Goal: Communication & Community: Connect with others

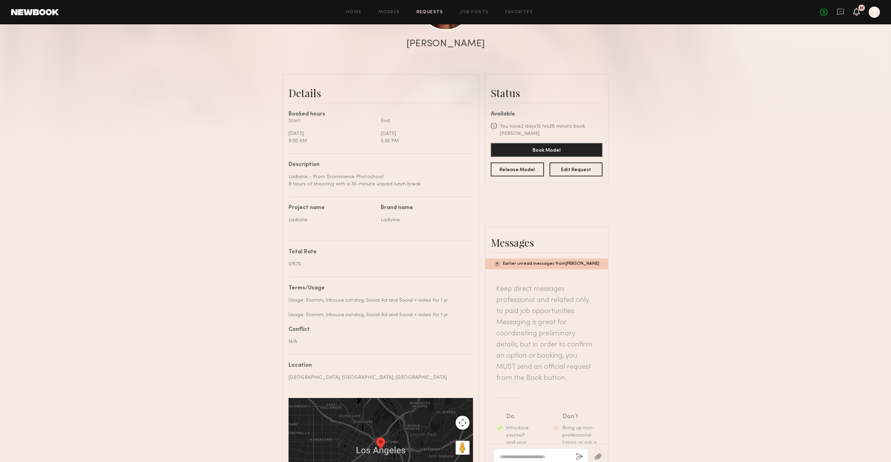
scroll to position [666, 0]
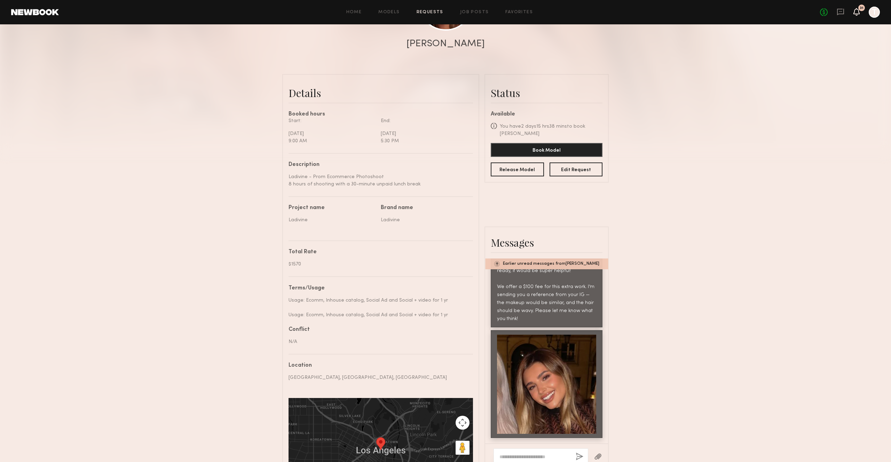
click at [858, 15] on icon at bounding box center [857, 12] width 6 height 8
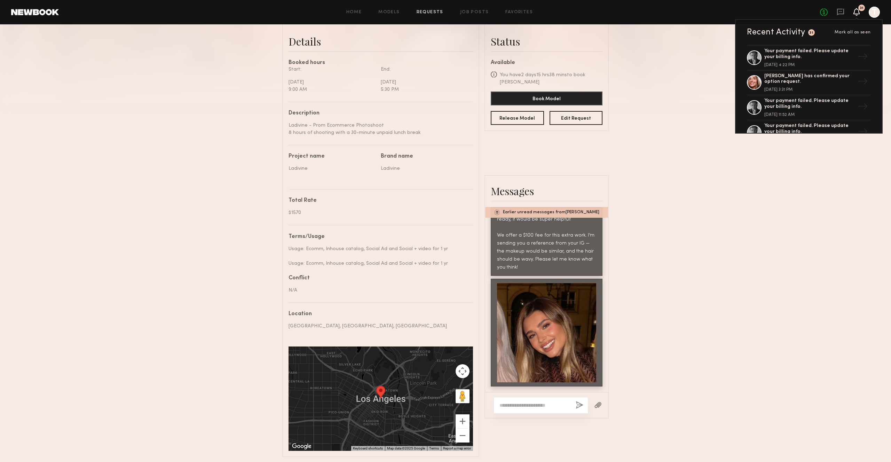
scroll to position [178, 0]
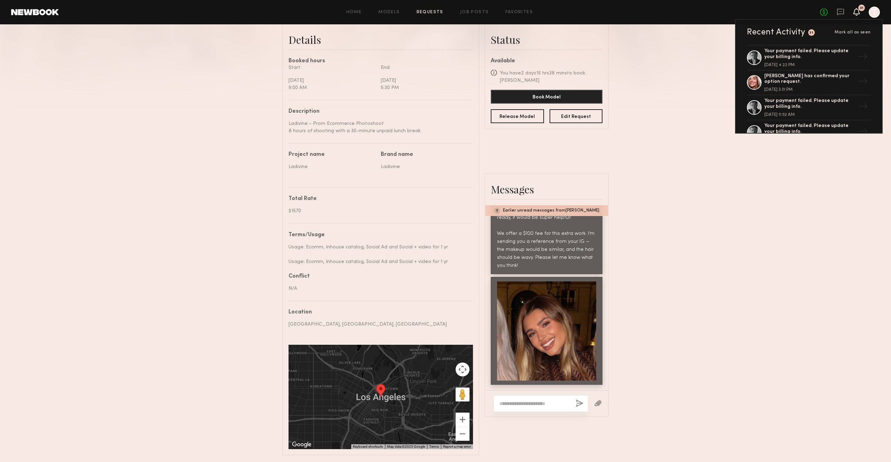
click at [534, 210] on div "Earlier unread messages from [PERSON_NAME]" at bounding box center [546, 210] width 123 height 11
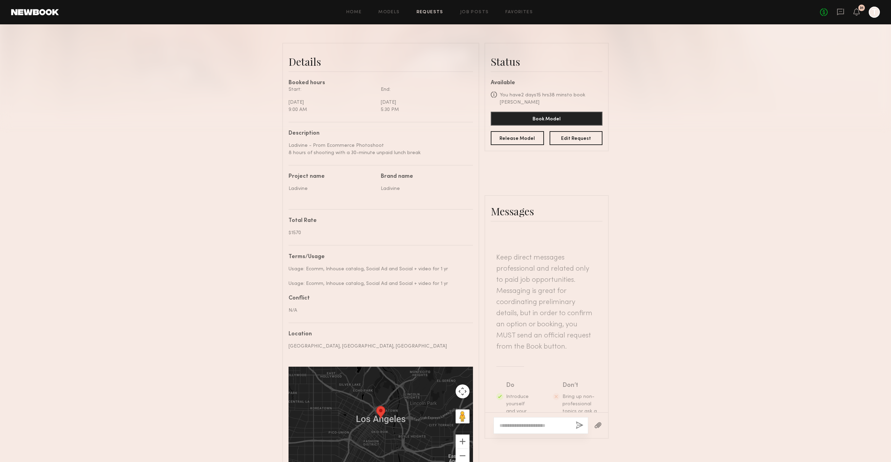
scroll to position [0, 0]
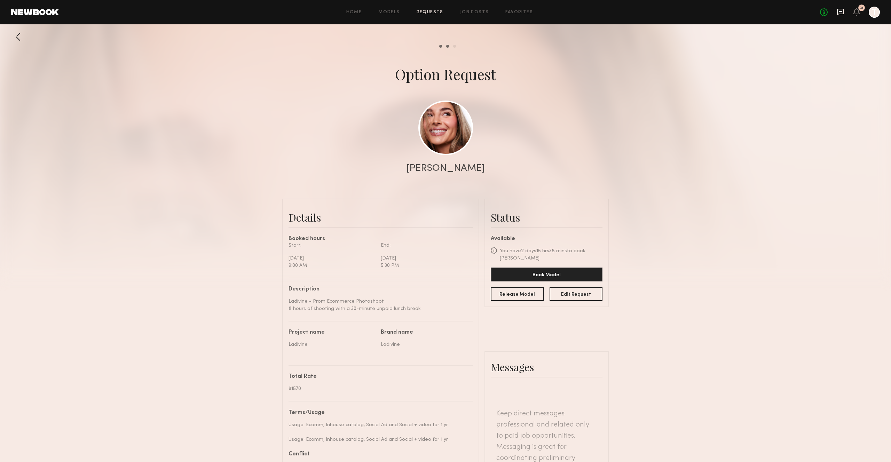
click at [839, 11] on icon at bounding box center [841, 12] width 8 height 8
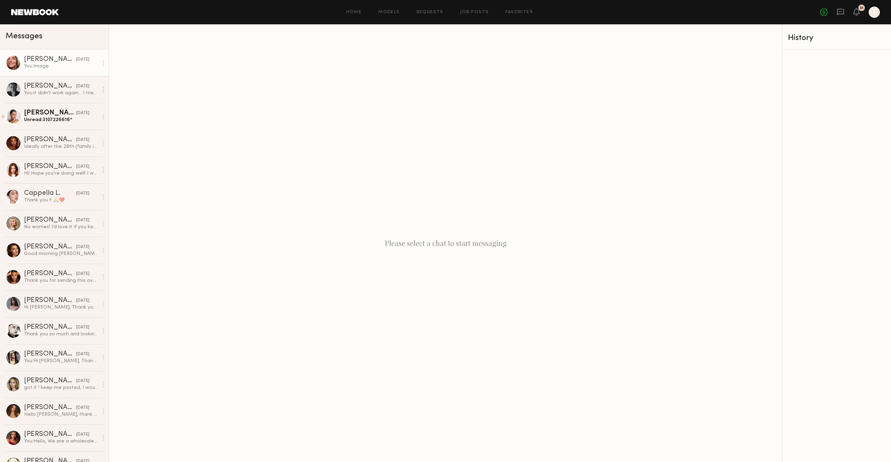
click at [39, 60] on div "[PERSON_NAME]" at bounding box center [50, 59] width 52 height 7
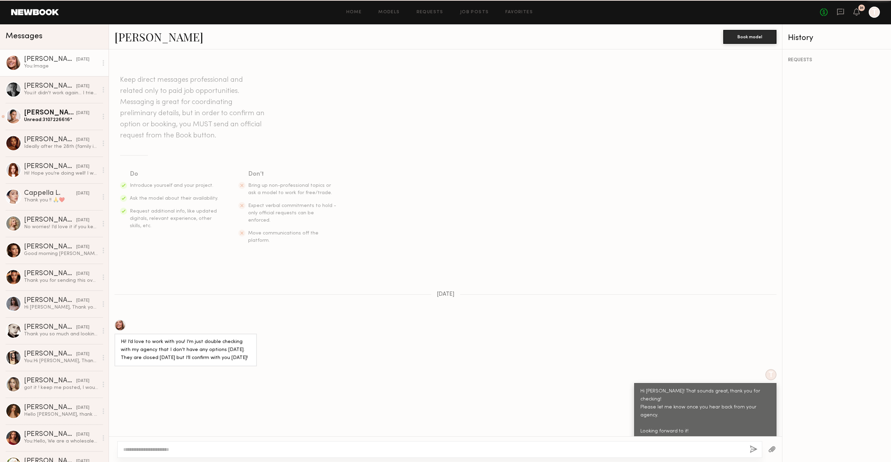
scroll to position [270, 0]
